Goal: Navigation & Orientation: Find specific page/section

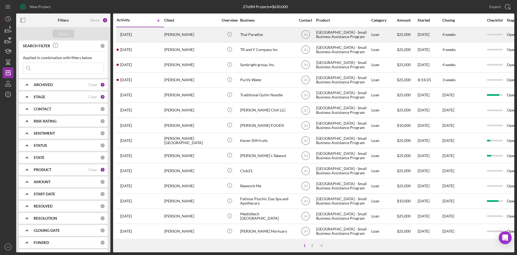
click at [191, 33] on div "[PERSON_NAME]" at bounding box center [191, 34] width 54 height 14
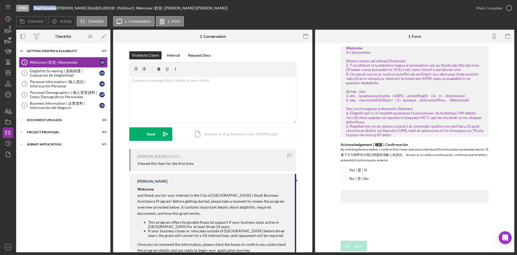
drag, startPoint x: 33, startPoint y: 8, endPoint x: 56, endPoint y: 11, distance: 22.6
click at [56, 11] on div "Open Thai Paradise | [PERSON_NAME] | $25,000.00 1 % 36 mo | 1. Welcome | 歡迎 | […" at bounding box center [243, 8] width 455 height 16
copy b "Thai Paradise"
click at [7, 112] on icon "button" at bounding box center [6, 111] width 3 height 4
